Goal: Download file/media

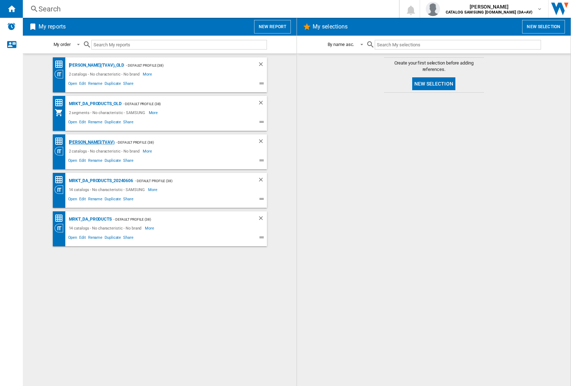
click at [79, 142] on div "[PERSON_NAME](TVAV)" at bounding box center [90, 142] width 47 height 9
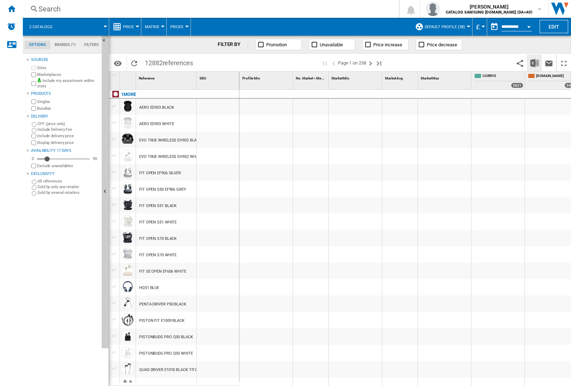
click at [535, 63] on img "Download in Excel" at bounding box center [534, 63] width 9 height 9
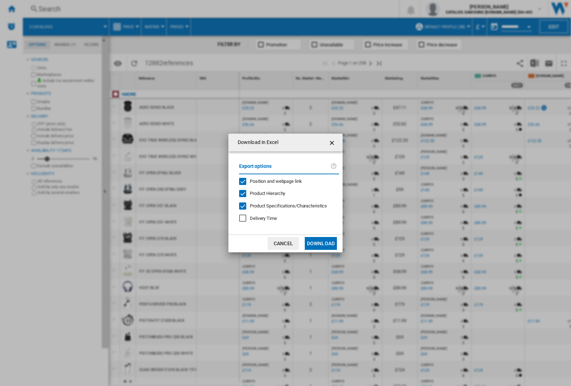
click at [286, 181] on span "Position and webpage link" at bounding box center [276, 181] width 52 height 5
click at [321, 244] on button "Download" at bounding box center [321, 243] width 32 height 13
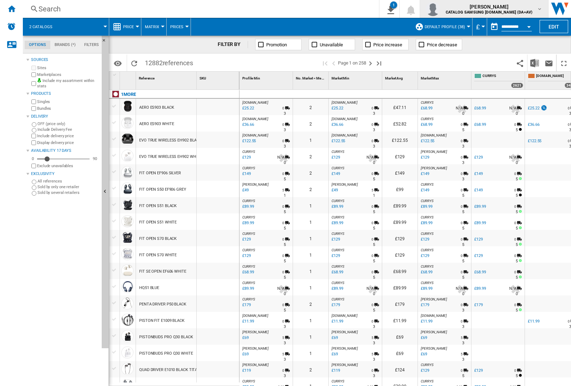
click at [440, 9] on img "button" at bounding box center [433, 9] width 14 height 14
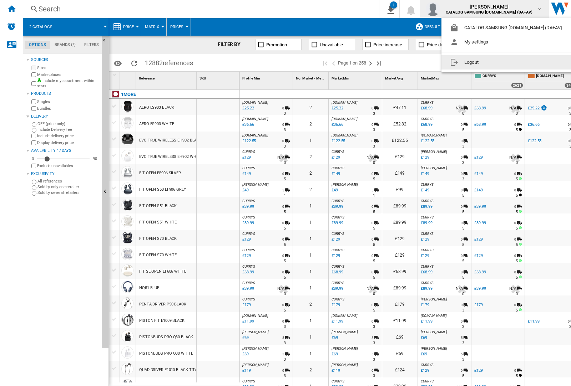
click at [496, 62] on button "Logout" at bounding box center [507, 62] width 132 height 14
